Goal: Transaction & Acquisition: Purchase product/service

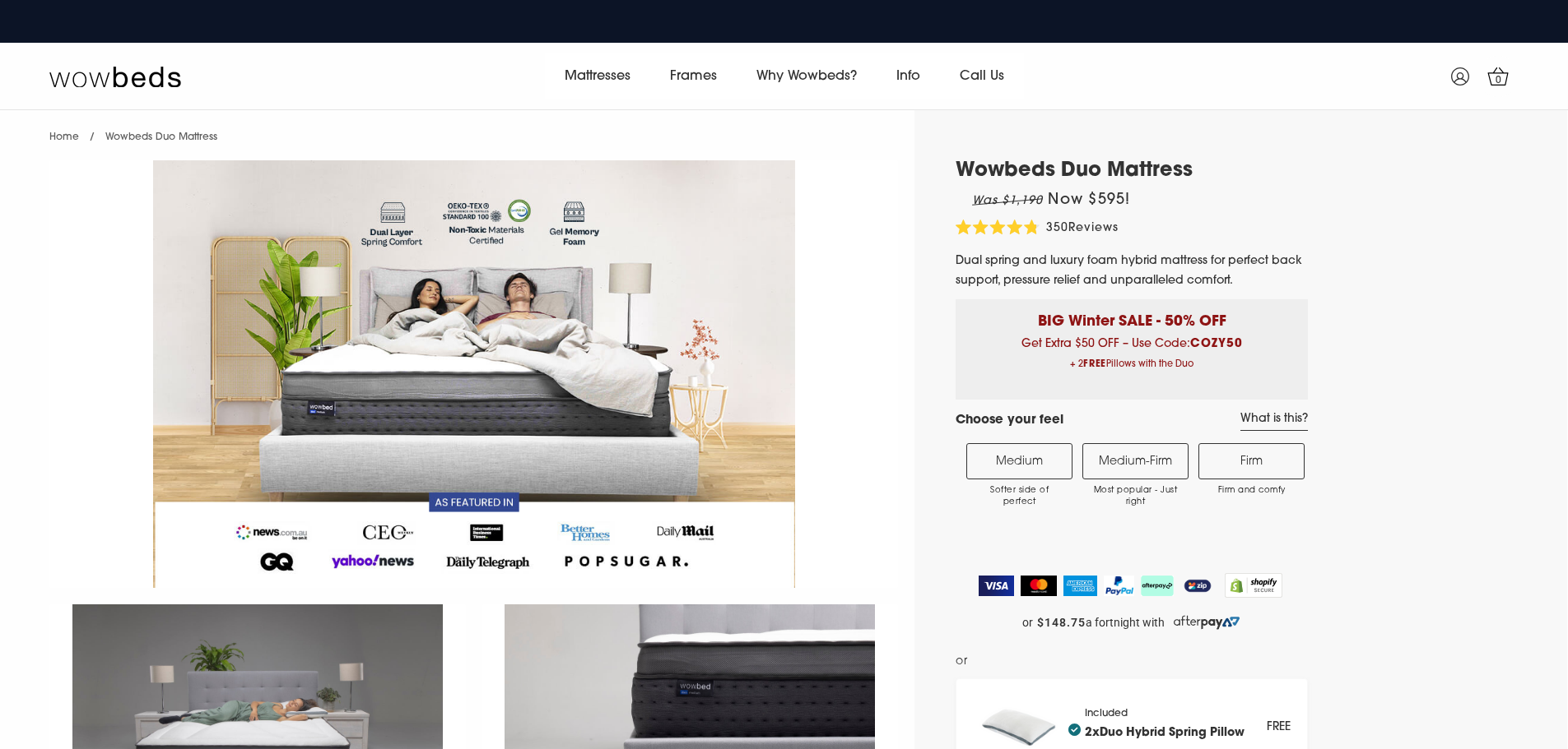
select select "Medium-Firm"
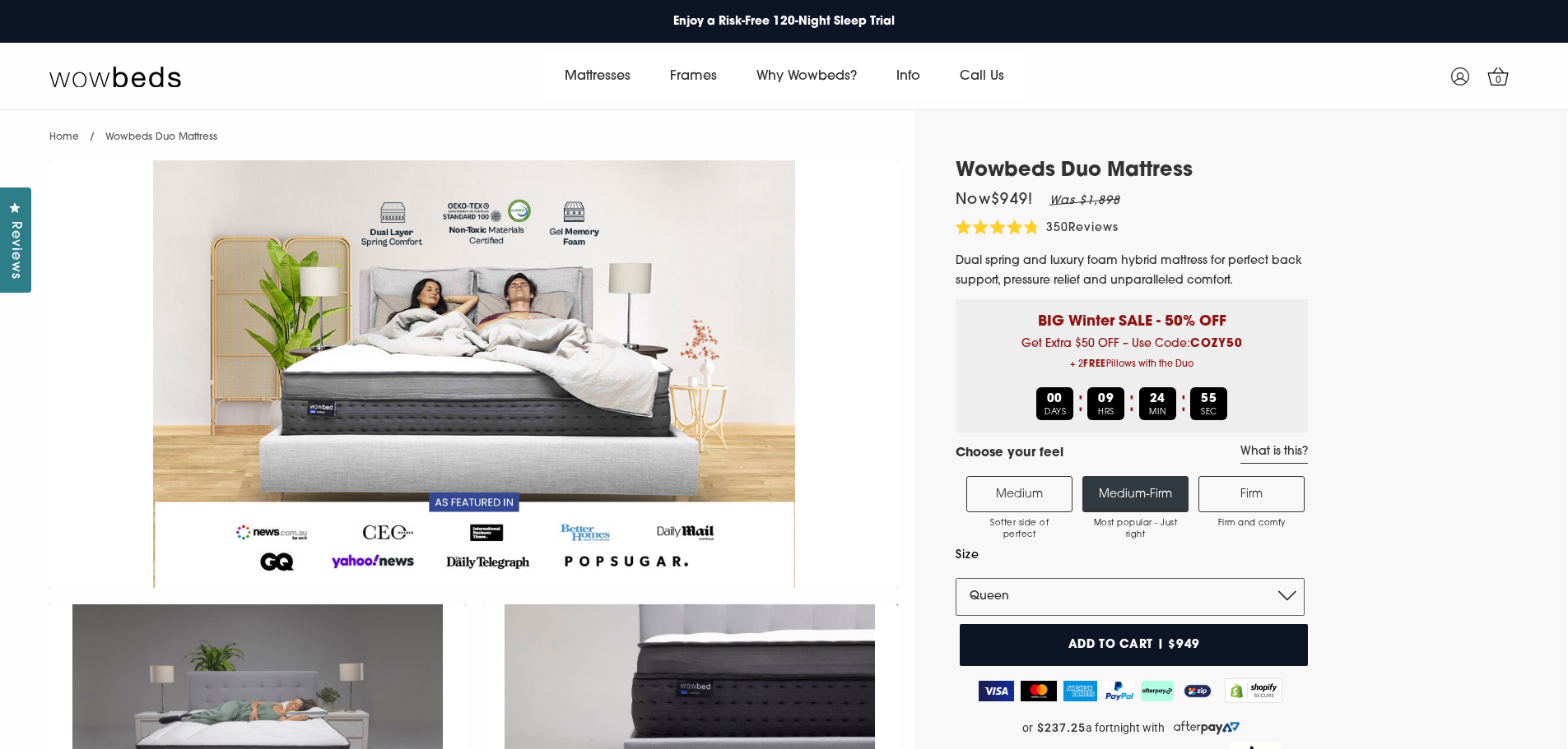
click at [1016, 492] on label "Medium Softer side of perfect" at bounding box center [1018, 494] width 106 height 37
click at [0, 0] on input "Medium Softer side of perfect" at bounding box center [0, 0] width 0 height 0
click at [1288, 600] on select "Single King Single Double Queen King" at bounding box center [1129, 597] width 349 height 38
select select "Double"
click at [955, 578] on select "Single King Single Double Queen King" at bounding box center [1129, 597] width 349 height 38
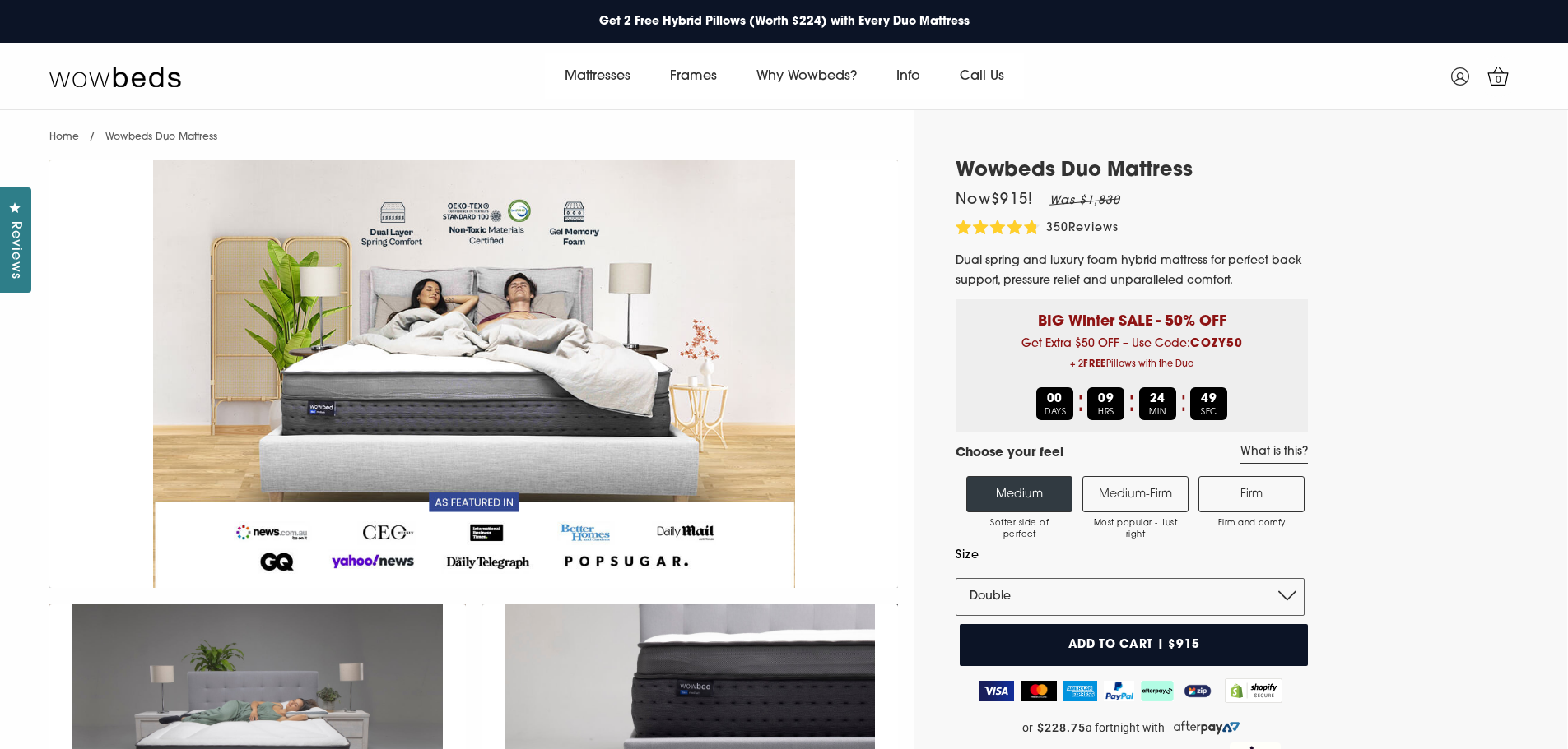
click at [831, 473] on img at bounding box center [474, 374] width 848 height 428
